Goal: Information Seeking & Learning: Learn about a topic

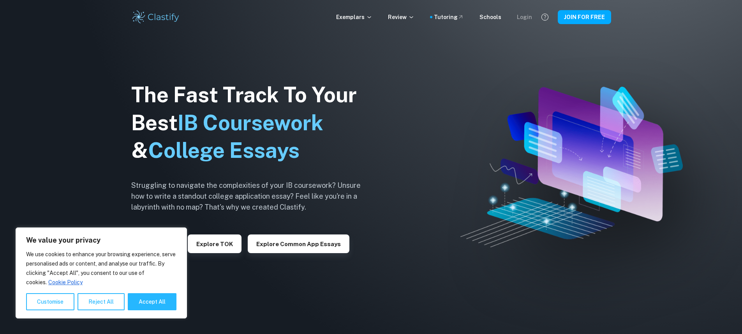
click at [521, 16] on div "Login" at bounding box center [524, 17] width 15 height 9
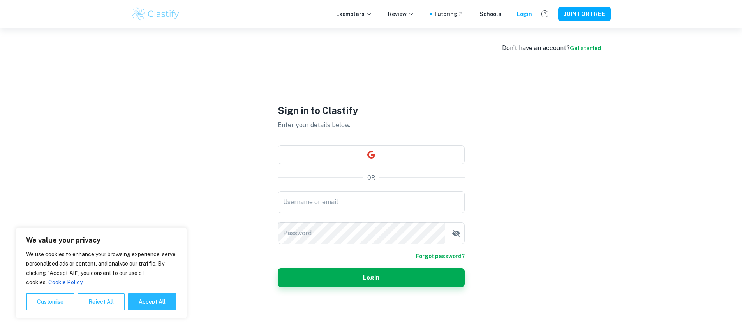
type input "Nadoun"
click at [387, 275] on button "Login" at bounding box center [371, 278] width 187 height 19
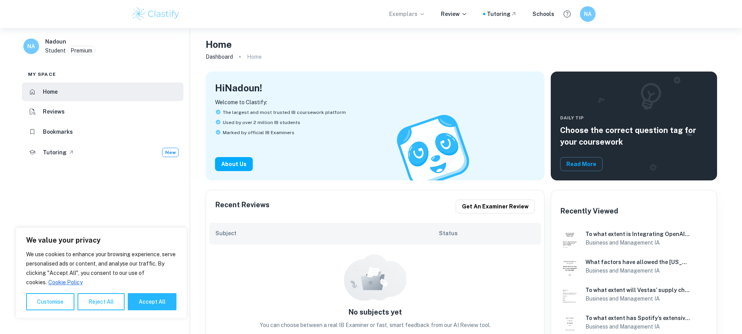
click at [420, 11] on p "Exemplars" at bounding box center [407, 14] width 36 height 9
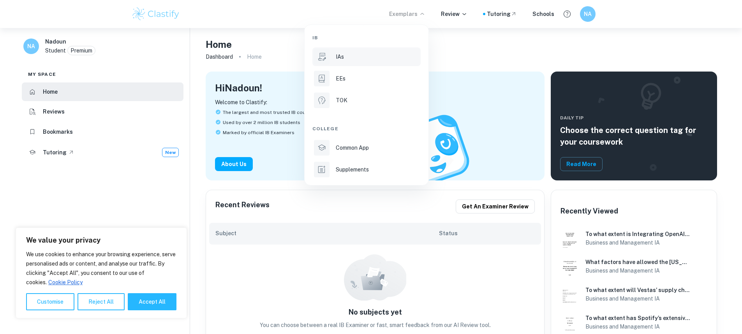
click at [382, 64] on li "IAs" at bounding box center [366, 57] width 108 height 19
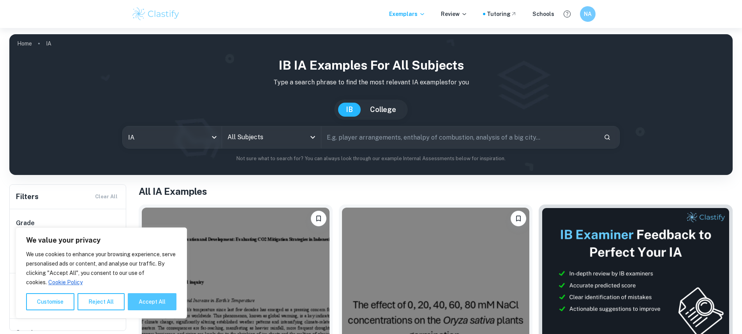
click at [159, 295] on button "Accept All" at bounding box center [152, 302] width 49 height 17
checkbox input "true"
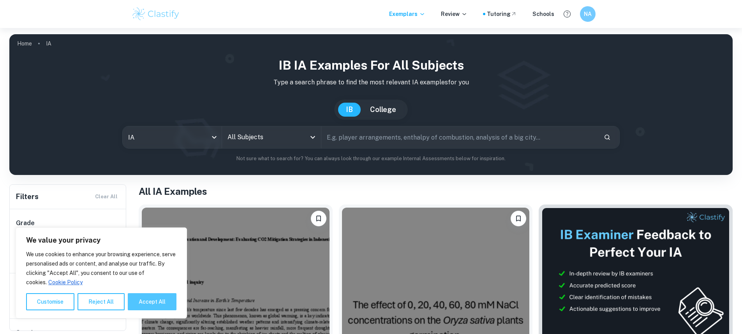
checkbox input "true"
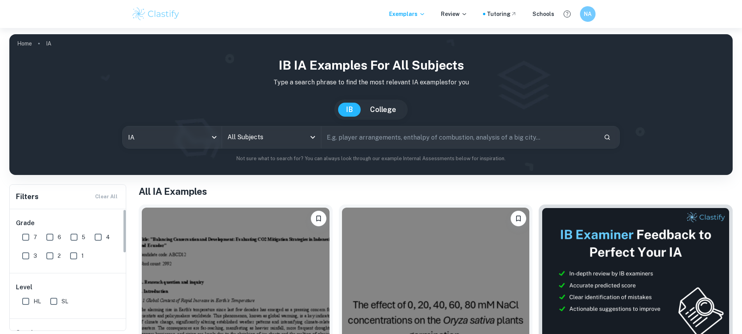
drag, startPoint x: 23, startPoint y: 238, endPoint x: 18, endPoint y: 259, distance: 20.9
click at [23, 239] on input "7" at bounding box center [26, 238] width 16 height 16
checkbox input "true"
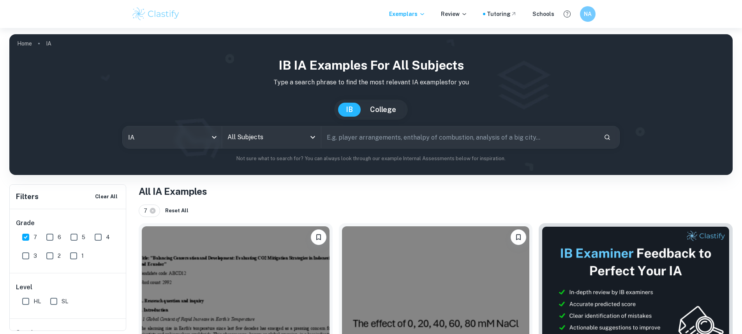
click at [28, 301] on input "HL" at bounding box center [26, 302] width 16 height 16
checkbox input "true"
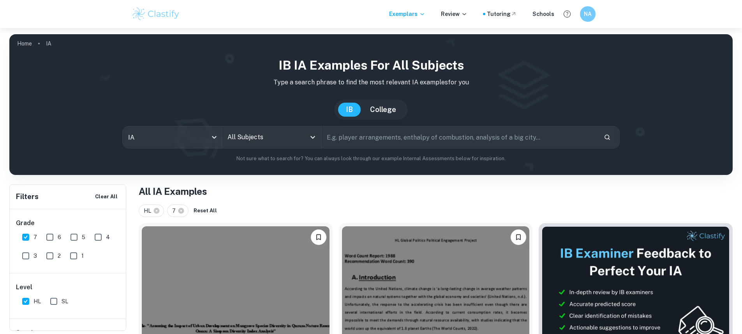
click at [304, 141] on input "All Subjects" at bounding box center [265, 137] width 80 height 15
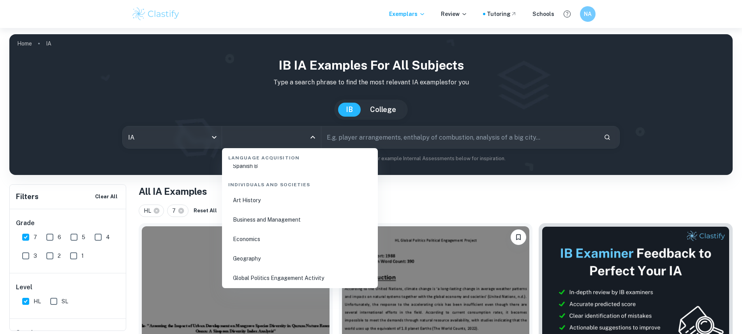
scroll to position [935, 0]
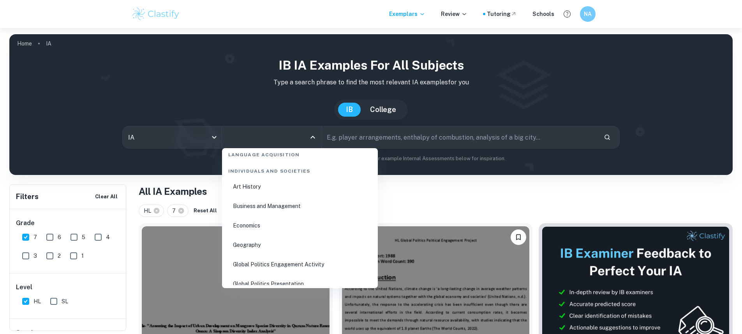
click at [276, 209] on li "Business and Management" at bounding box center [300, 206] width 150 height 18
type input "Business and Management"
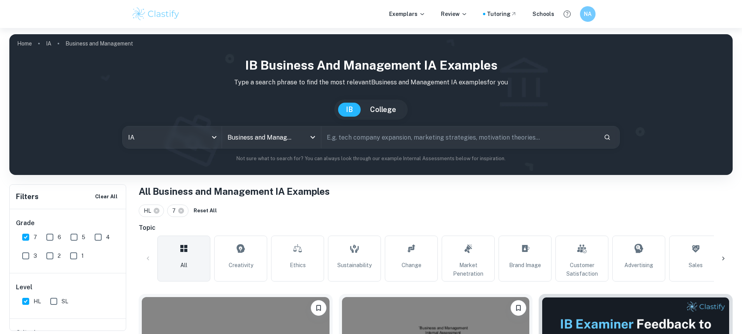
drag, startPoint x: 345, startPoint y: 260, endPoint x: 514, endPoint y: 111, distance: 225.9
click at [344, 260] on link "Sustainability" at bounding box center [354, 259] width 53 height 46
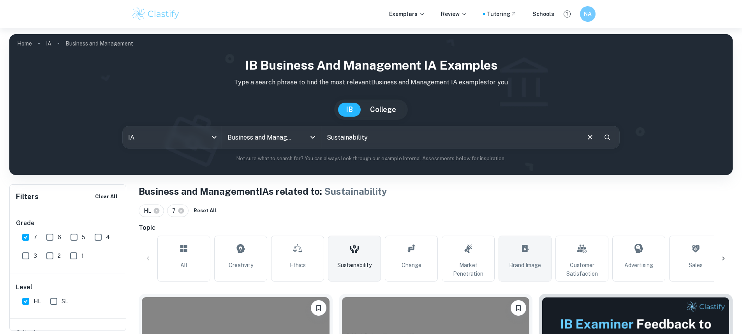
click at [528, 257] on icon at bounding box center [524, 248] width 9 height 19
type input "Brand Image"
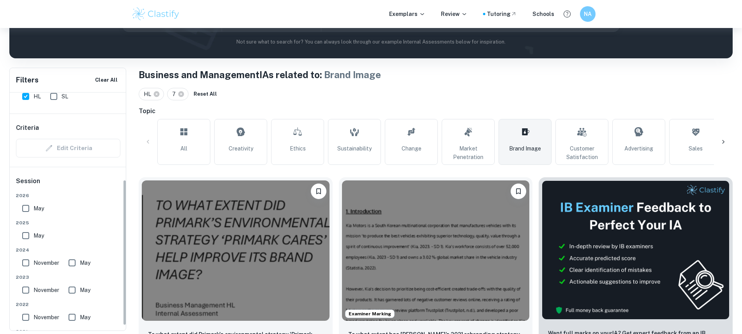
scroll to position [150, 0]
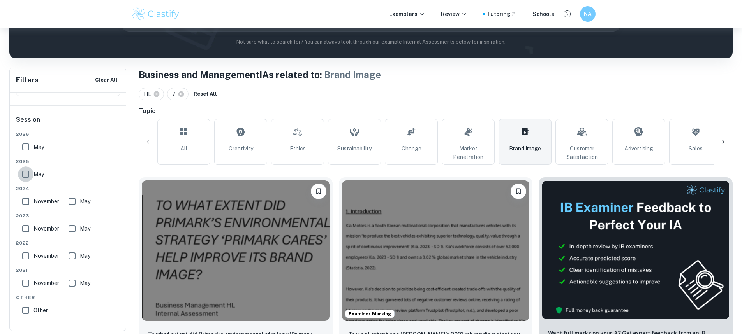
click at [24, 175] on input "May" at bounding box center [26, 175] width 16 height 16
checkbox input "true"
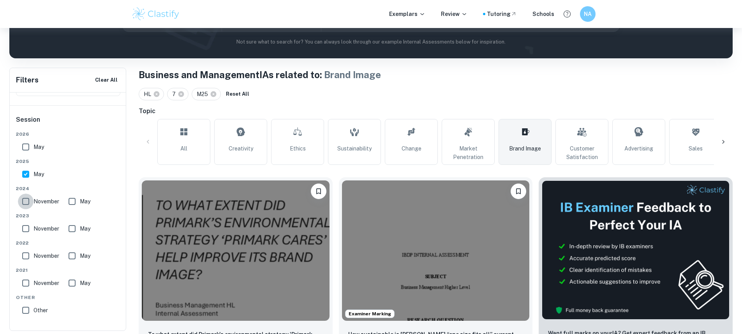
click at [28, 199] on input "November" at bounding box center [26, 202] width 16 height 16
checkbox input "true"
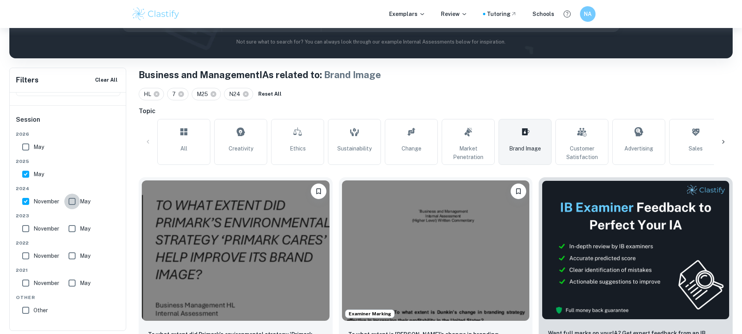
click at [71, 202] on input "May" at bounding box center [72, 202] width 16 height 16
checkbox input "true"
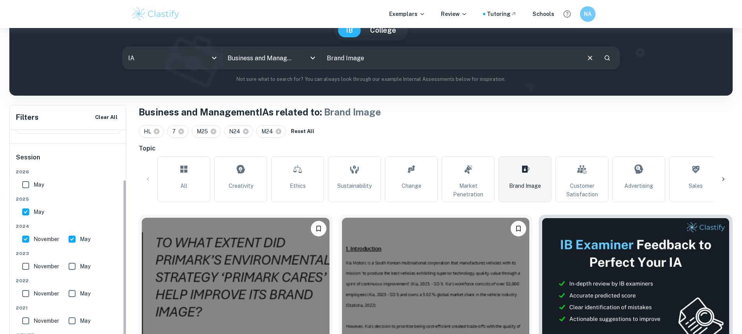
scroll to position [78, 0]
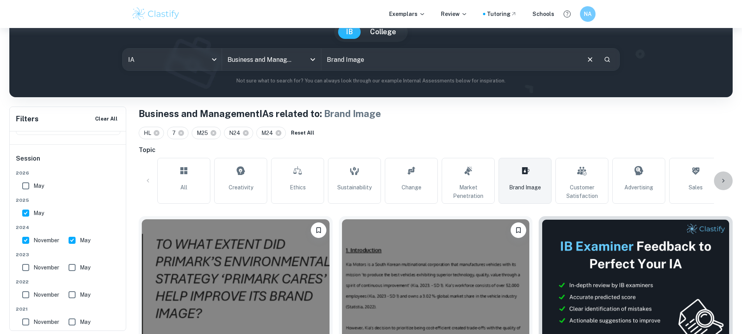
click at [720, 179] on icon at bounding box center [723, 181] width 8 height 8
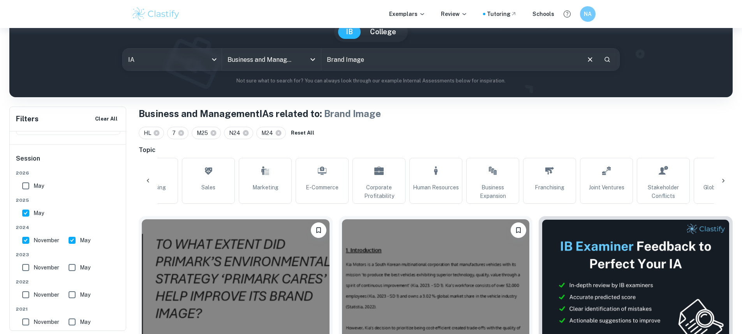
scroll to position [0, 522]
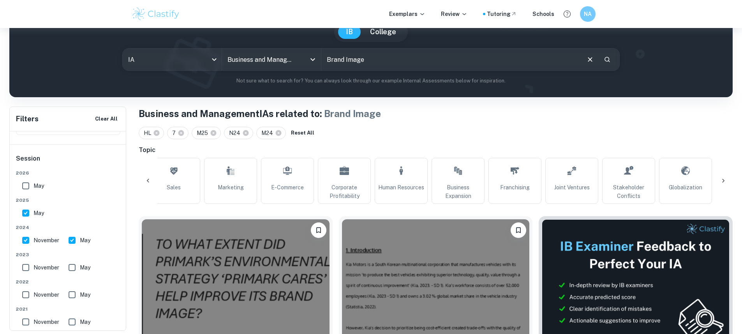
click at [722, 183] on icon at bounding box center [723, 181] width 8 height 8
click at [456, 183] on span "CSR" at bounding box center [459, 187] width 11 height 9
type input "CSR"
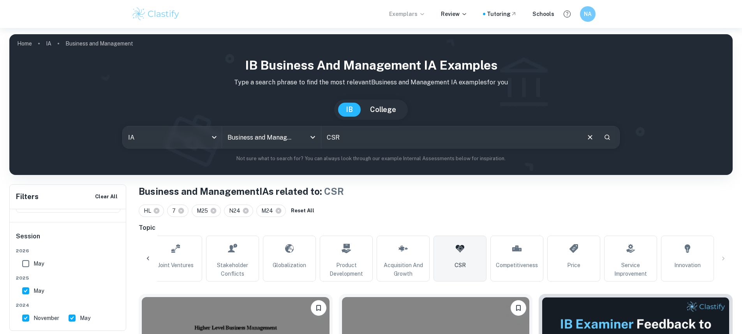
click at [421, 13] on p "Exemplars" at bounding box center [407, 14] width 36 height 9
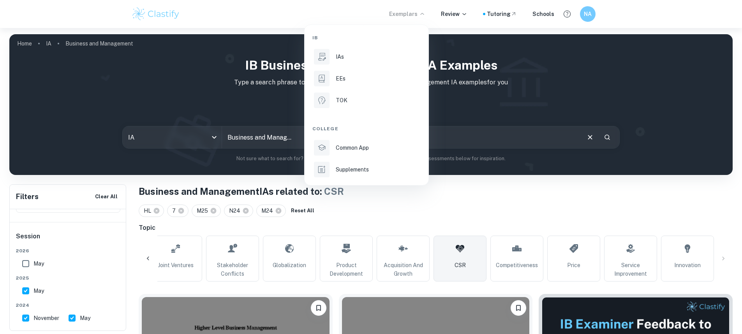
click at [452, 16] on div at bounding box center [371, 167] width 742 height 334
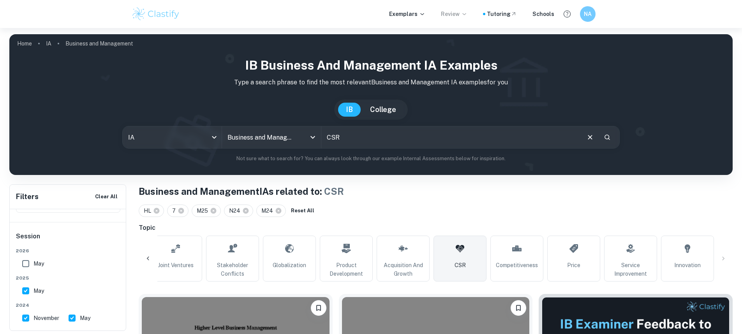
click at [456, 16] on p "Review" at bounding box center [454, 14] width 26 height 9
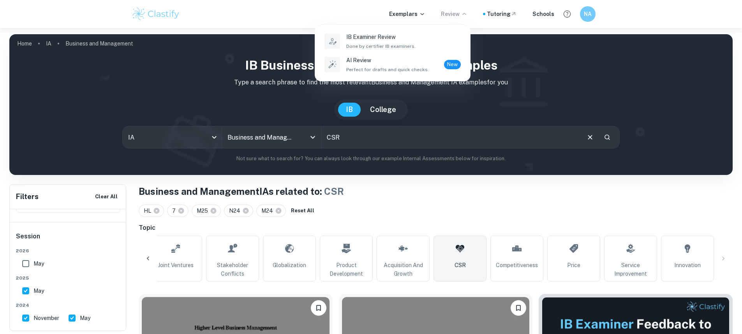
click at [414, 12] on div at bounding box center [371, 167] width 742 height 334
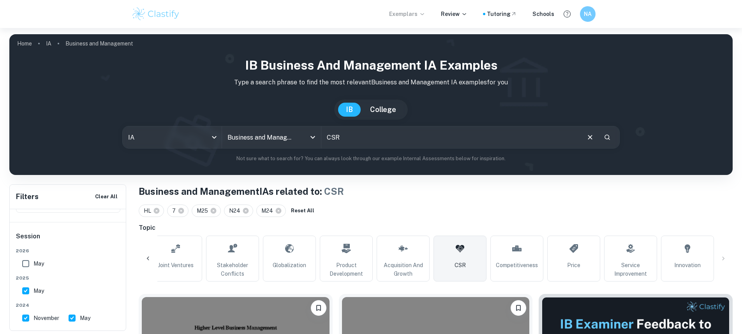
click at [422, 14] on p "Exemplars" at bounding box center [407, 14] width 36 height 9
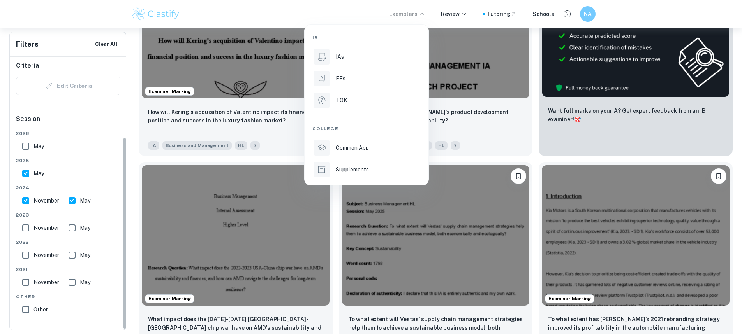
scroll to position [350, 0]
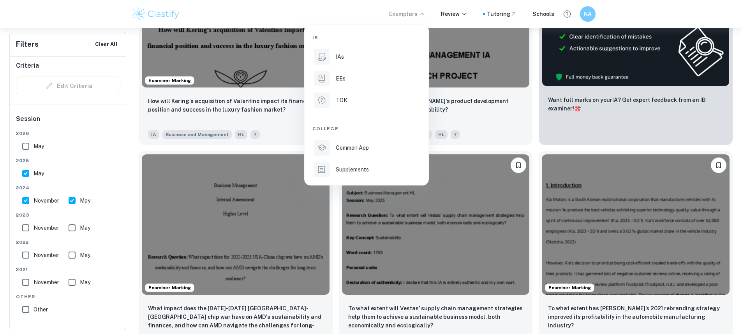
click at [627, 245] on div at bounding box center [371, 167] width 742 height 334
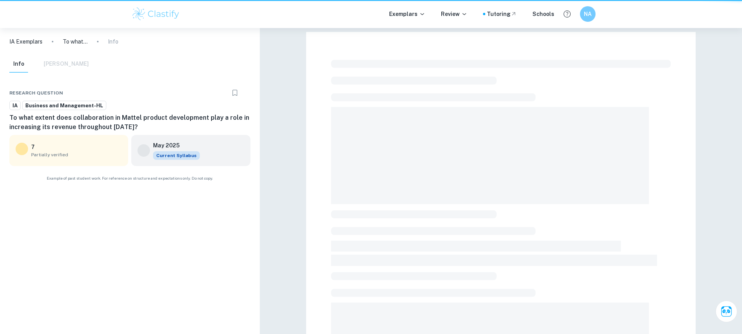
click at [642, 245] on div at bounding box center [501, 285] width 340 height 456
